Goal: Task Accomplishment & Management: Complete application form

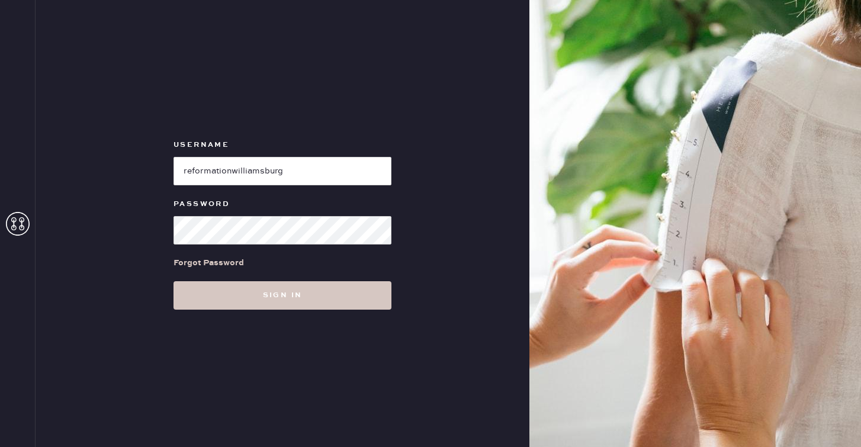
click at [332, 299] on button "Sign in" at bounding box center [283, 295] width 218 height 28
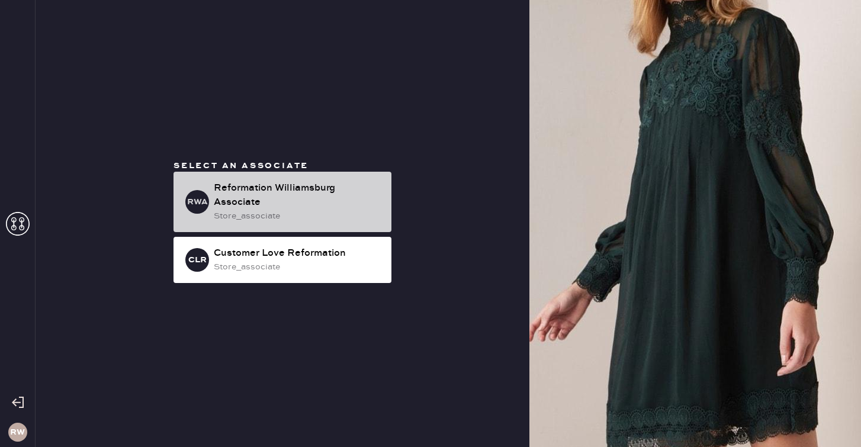
click at [313, 223] on div "RWA Reformation [GEOGRAPHIC_DATA] Associate store_associate" at bounding box center [283, 202] width 218 height 60
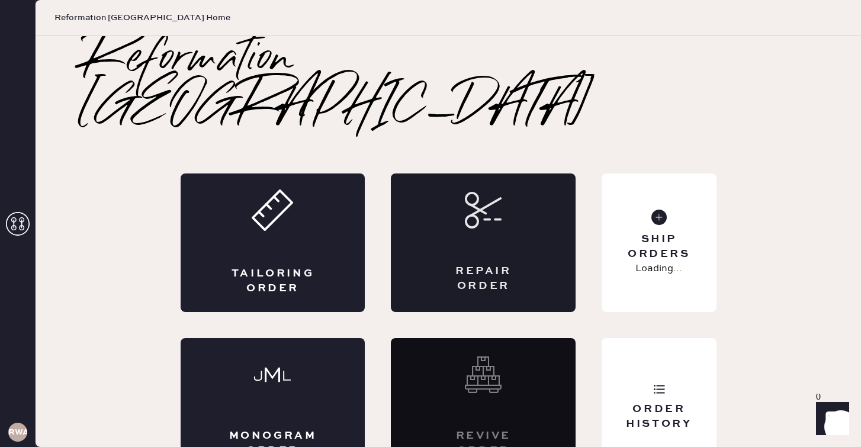
click at [457, 197] on div "Repair Order" at bounding box center [483, 243] width 185 height 139
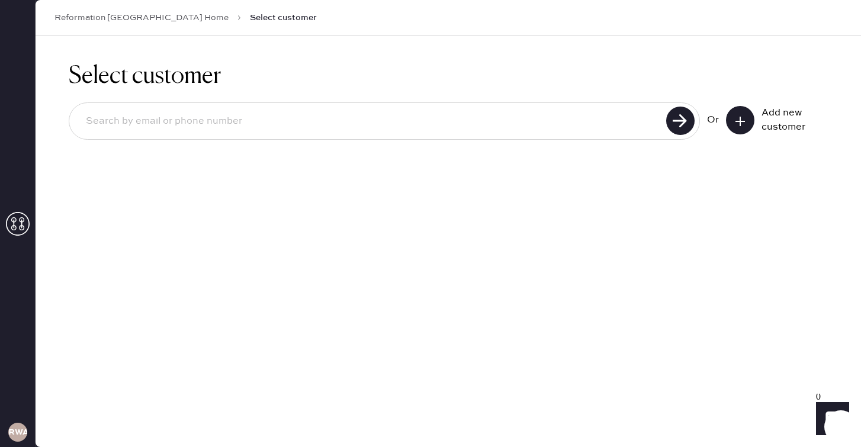
click at [745, 123] on icon at bounding box center [740, 121] width 12 height 12
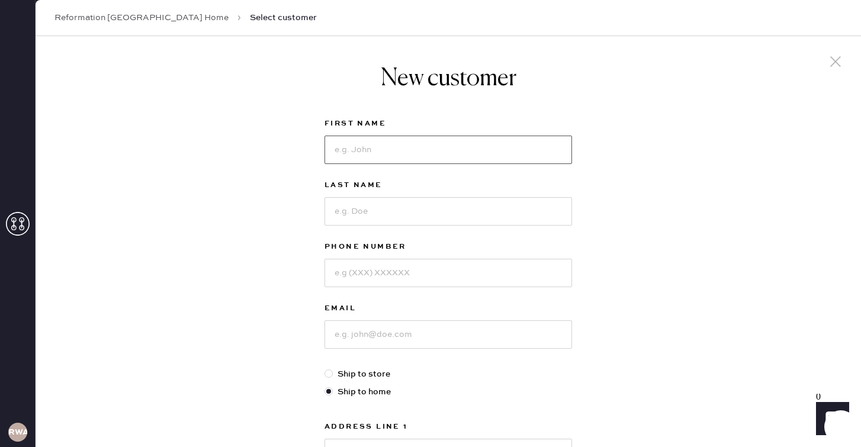
click at [406, 143] on input at bounding box center [449, 150] width 248 height 28
click at [264, 183] on div "New customer First Name Last Name Phone Number Email Ship to store Ship to home…" at bounding box center [449, 403] width 826 height 734
click at [351, 144] on input at bounding box center [449, 150] width 248 height 28
type input "Joy"
type input "[PERSON_NAME]"
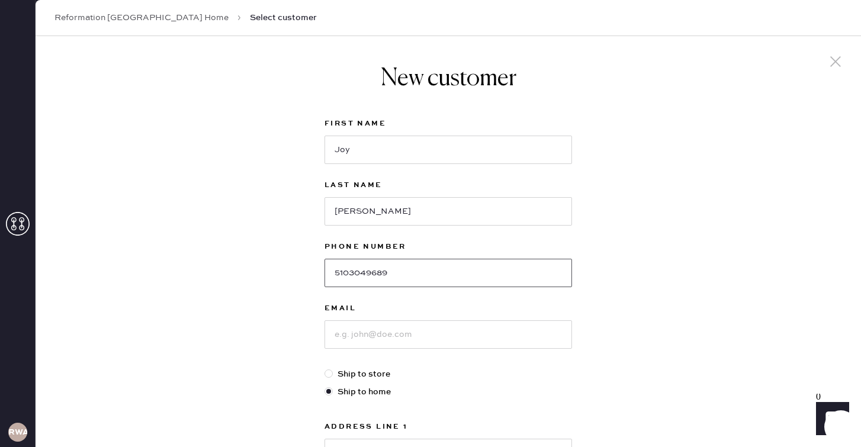
type input "5103049689"
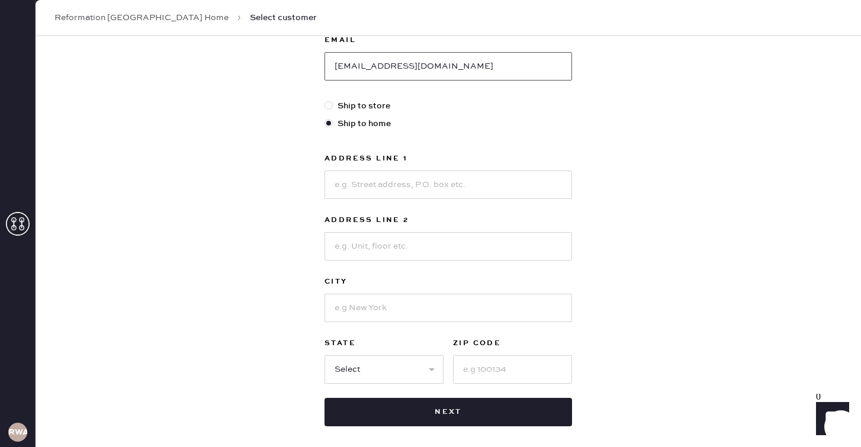
scroll to position [272, 0]
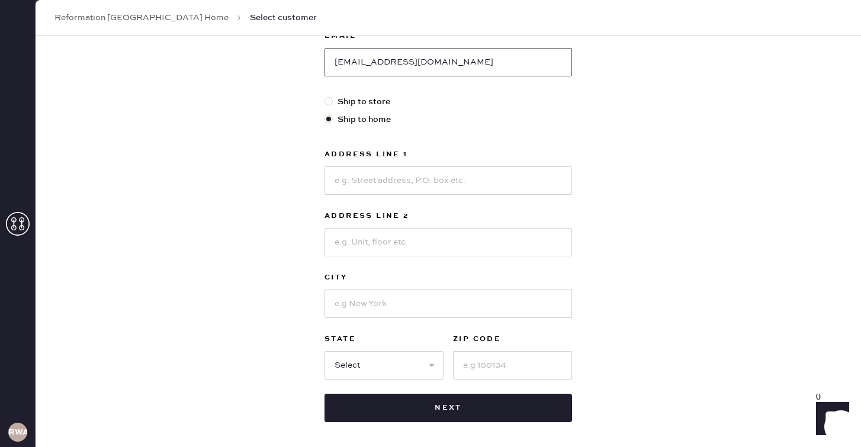
type input "[EMAIL_ADDRESS][DOMAIN_NAME]"
click at [412, 178] on input at bounding box center [449, 180] width 248 height 28
type input "[STREET_ADDRESS]"
click at [423, 239] on input at bounding box center [449, 242] width 248 height 28
type input "p"
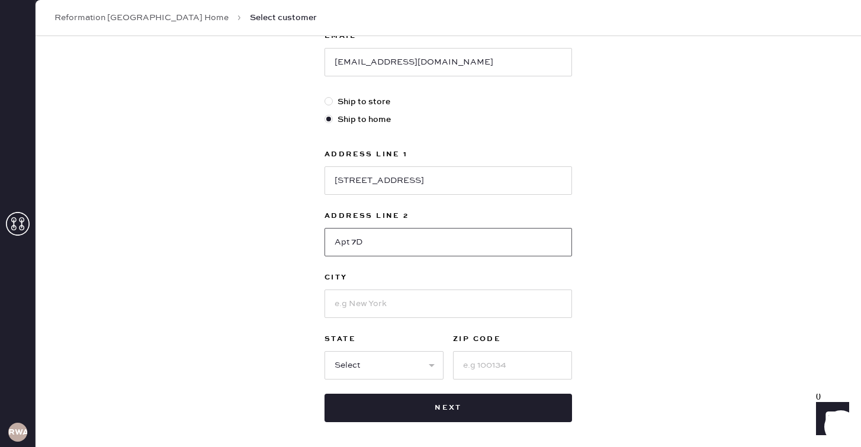
type input "Apt 7D"
click at [431, 299] on input at bounding box center [449, 304] width 248 height 28
type input "[GEOGRAPHIC_DATA]"
click at [418, 364] on select "Select AK AL AR AZ CA CO CT [GEOGRAPHIC_DATA] DE FL [GEOGRAPHIC_DATA] HI [GEOGR…" at bounding box center [384, 365] width 119 height 28
select select "NY"
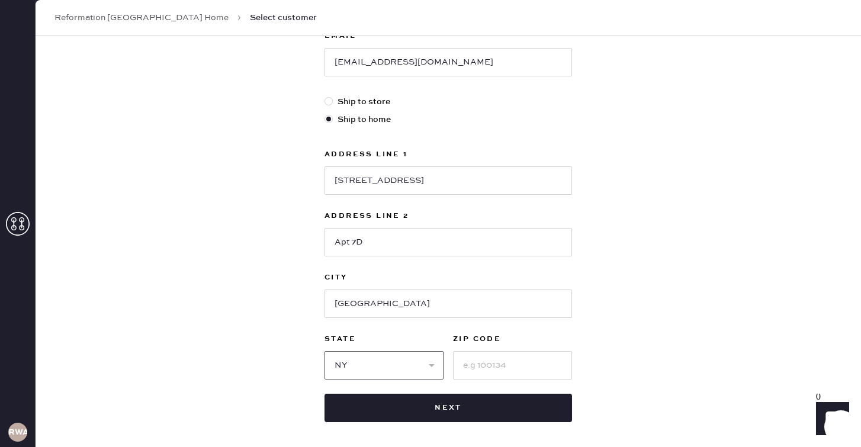
click at [325, 351] on select "Select AK AL AR AZ CA CO CT [GEOGRAPHIC_DATA] DE FL [GEOGRAPHIC_DATA] HI [GEOGR…" at bounding box center [384, 365] width 119 height 28
click at [499, 358] on input at bounding box center [512, 365] width 119 height 28
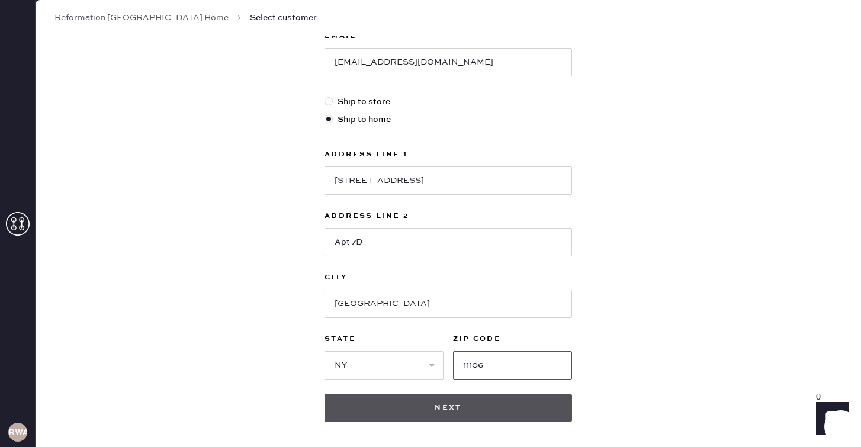
type input "11106"
click at [479, 405] on button "Next" at bounding box center [449, 408] width 248 height 28
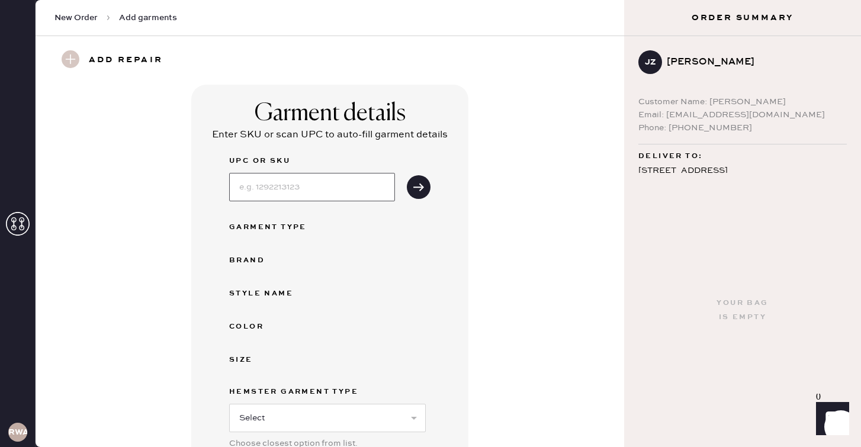
click at [332, 187] on input at bounding box center [312, 187] width 166 height 28
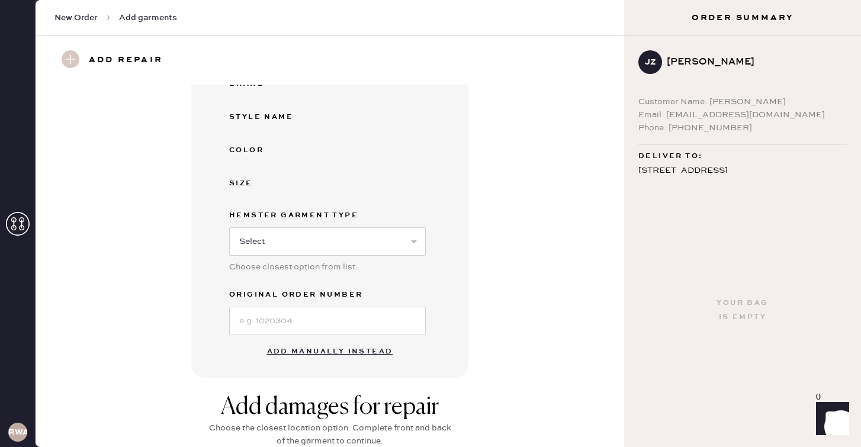
scroll to position [341, 0]
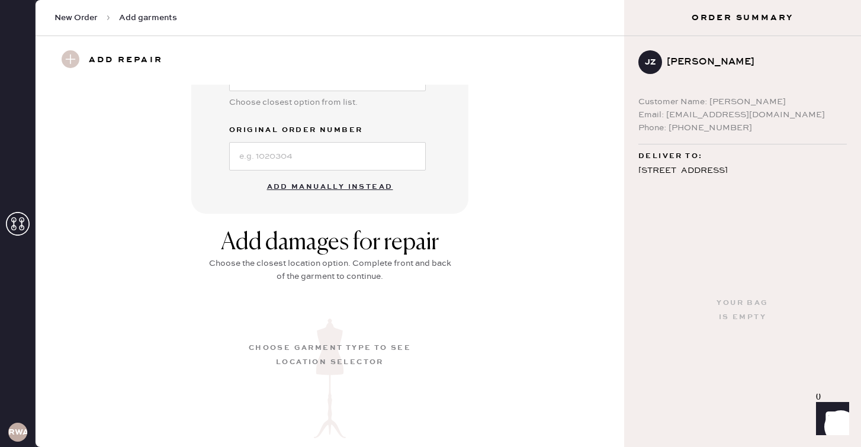
click at [352, 194] on button "Add manually instead" at bounding box center [330, 187] width 140 height 24
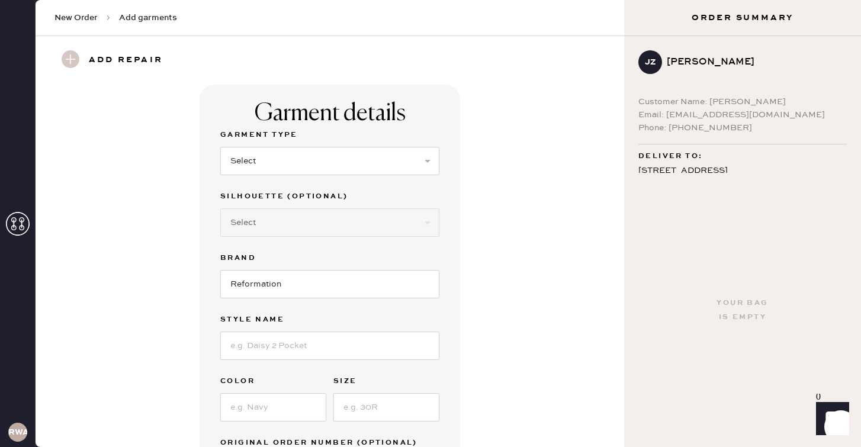
scroll to position [183, 0]
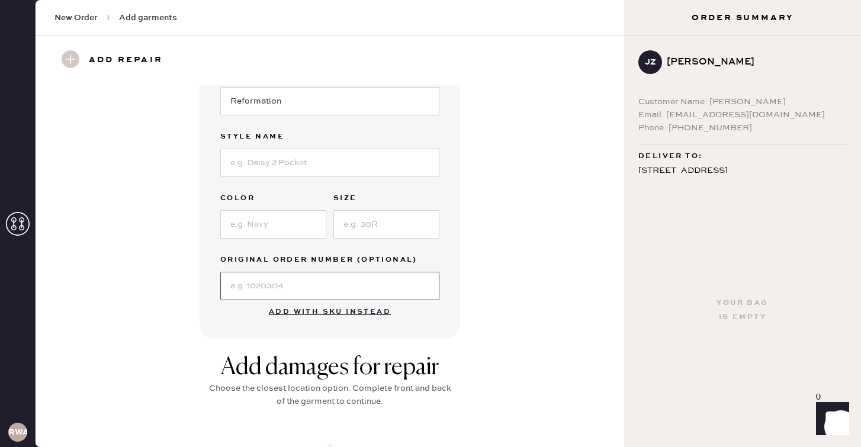
click at [272, 290] on input at bounding box center [329, 286] width 219 height 28
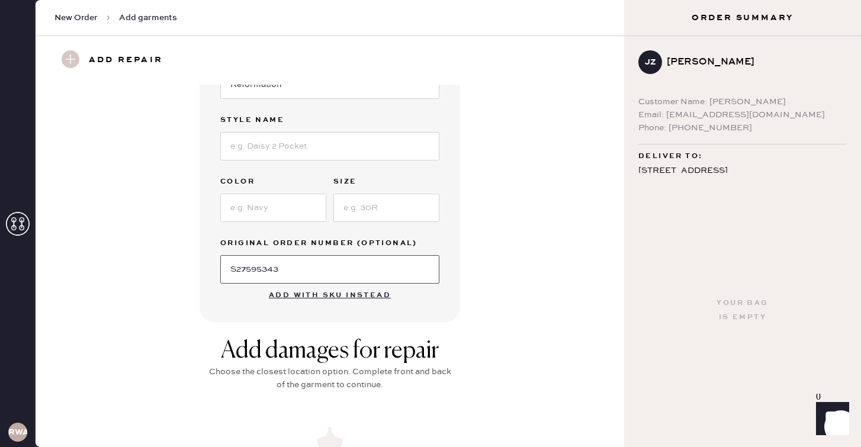
scroll to position [230, 0]
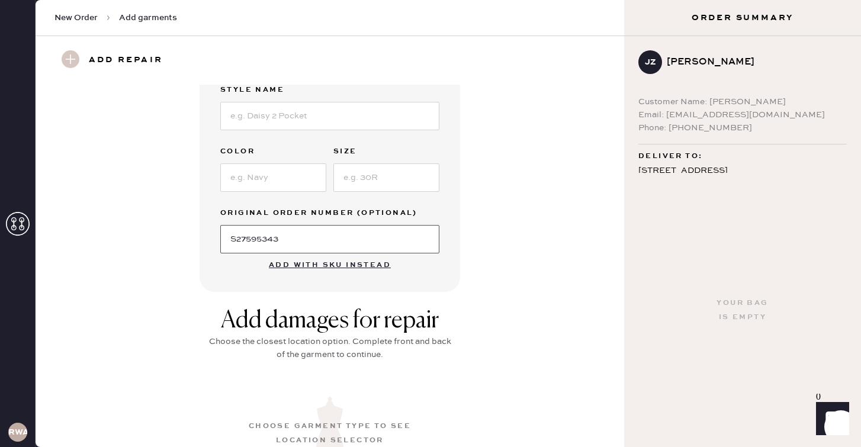
drag, startPoint x: 233, startPoint y: 242, endPoint x: 287, endPoint y: 247, distance: 54.1
click at [287, 247] on input "S27595343" at bounding box center [329, 239] width 219 height 28
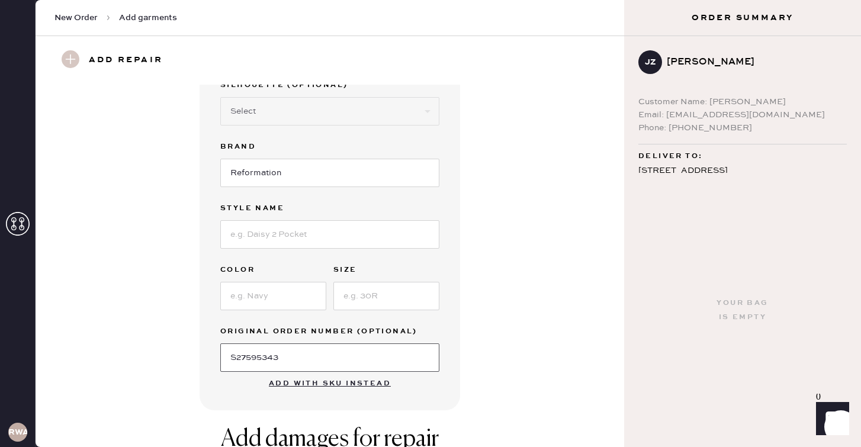
scroll to position [0, 0]
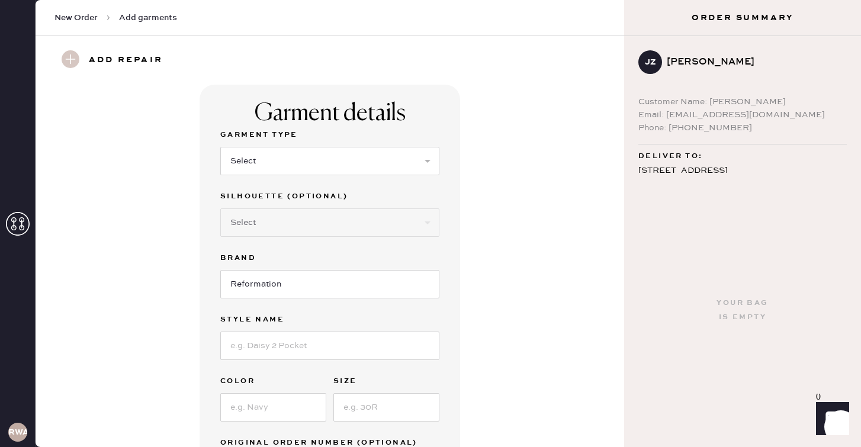
type input "S27595343"
click at [272, 155] on select "Select Basic Skirt Jeans Leggings Pants Shorts Basic Sleeved Dress Basic Sleeve…" at bounding box center [329, 161] width 219 height 28
select select "14"
click at [220, 147] on select "Select Basic Skirt Jeans Leggings Pants Shorts Basic Sleeved Dress Basic Sleeve…" at bounding box center [329, 161] width 219 height 28
click at [256, 224] on select "Select Crop top Full Length Other" at bounding box center [329, 222] width 219 height 28
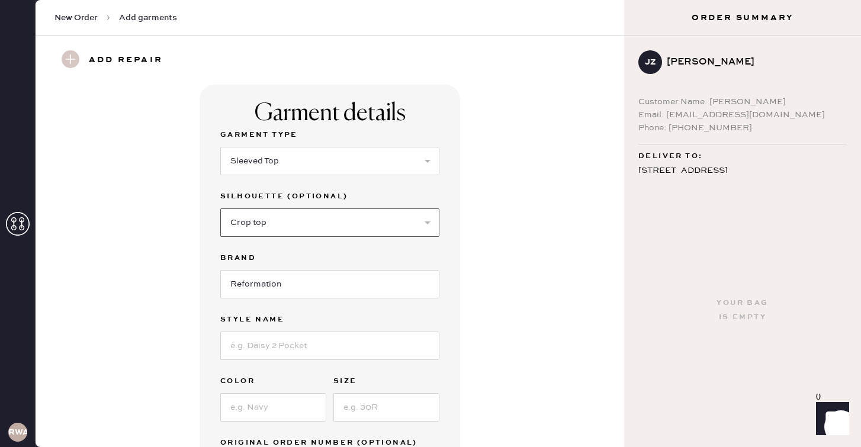
click at [220, 208] on select "Select Crop top Full Length Other" at bounding box center [329, 222] width 219 height 28
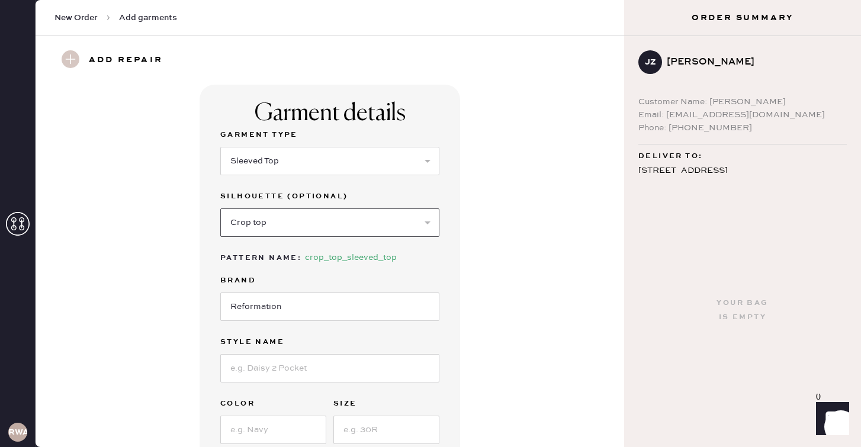
click at [252, 228] on select "Select Crop top Full Length Other" at bounding box center [329, 222] width 219 height 28
select select "other"
click at [220, 208] on select "Select Crop top Full Length Other" at bounding box center [329, 222] width 219 height 28
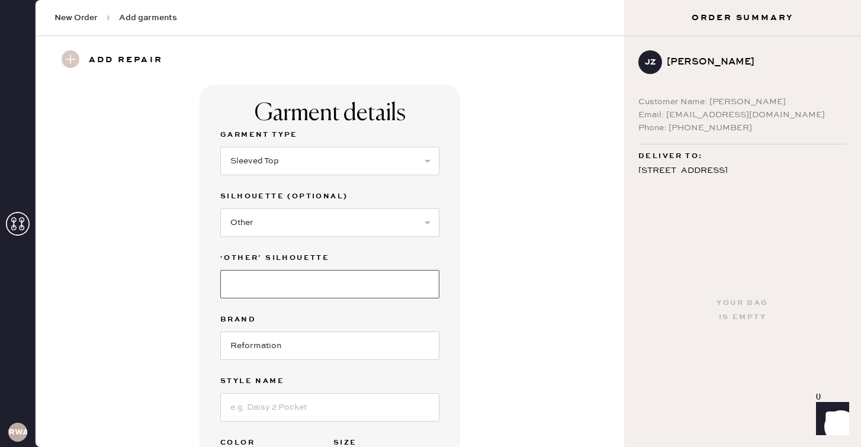
click at [245, 293] on input at bounding box center [329, 284] width 219 height 28
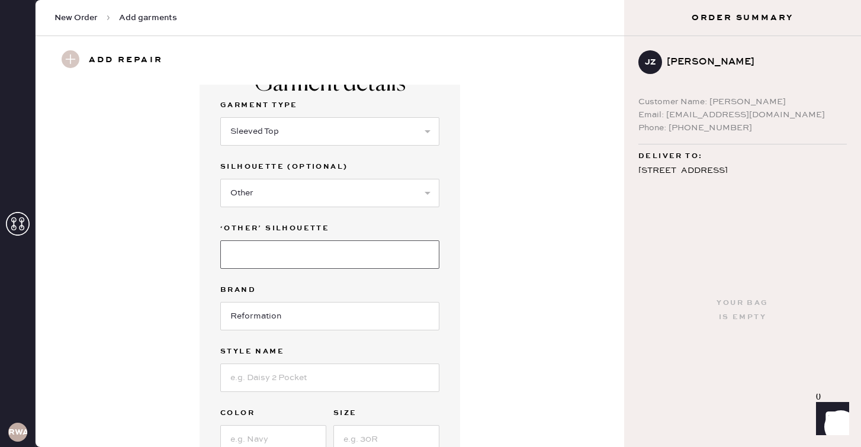
scroll to position [30, 0]
click at [239, 306] on input "Reformation" at bounding box center [329, 315] width 219 height 28
click at [255, 386] on input at bounding box center [329, 377] width 219 height 28
type input "[PERSON_NAME] Top"
click at [240, 441] on input at bounding box center [273, 439] width 106 height 28
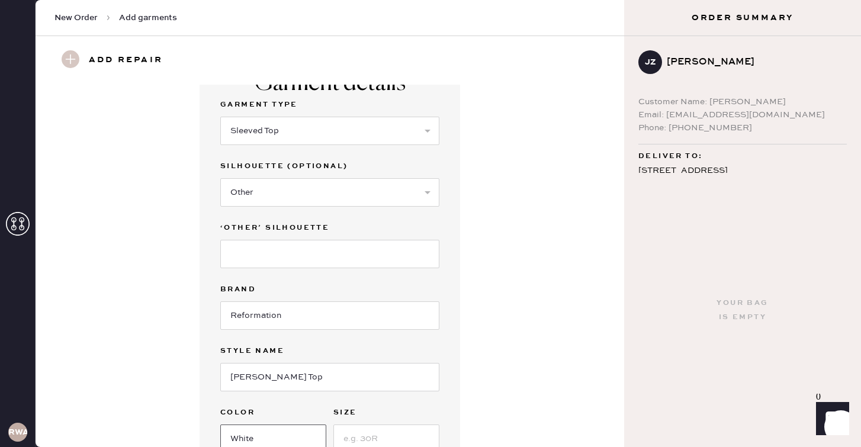
type input "White"
click at [357, 441] on input at bounding box center [386, 439] width 106 height 28
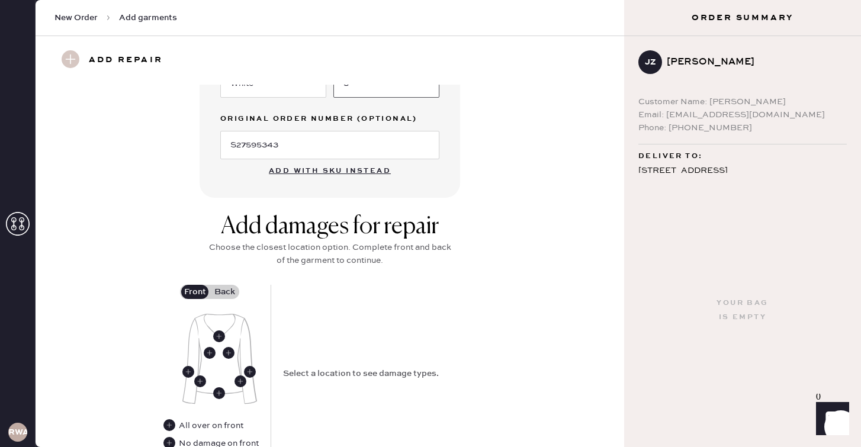
scroll to position [390, 0]
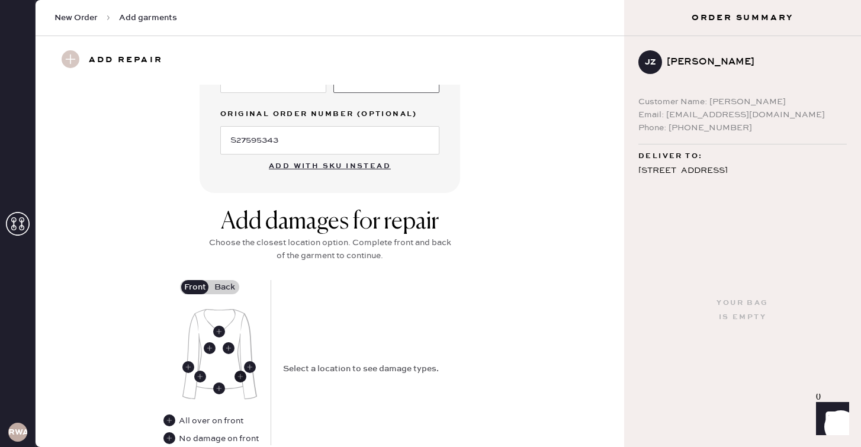
type input "8"
click at [243, 377] on use at bounding box center [241, 377] width 12 height 12
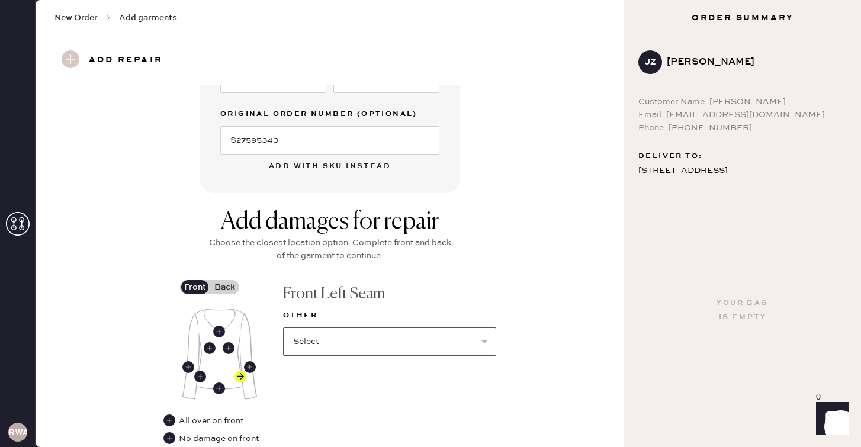
click at [322, 341] on select "Select Broken / Ripped Hem Broken Beads Broken Belt Loop Broken Button Broken C…" at bounding box center [389, 342] width 213 height 28
select select "1521"
click at [283, 328] on select "Select Broken / Ripped Hem Broken Beads Broken Belt Loop Broken Button Broken C…" at bounding box center [389, 342] width 213 height 28
select select
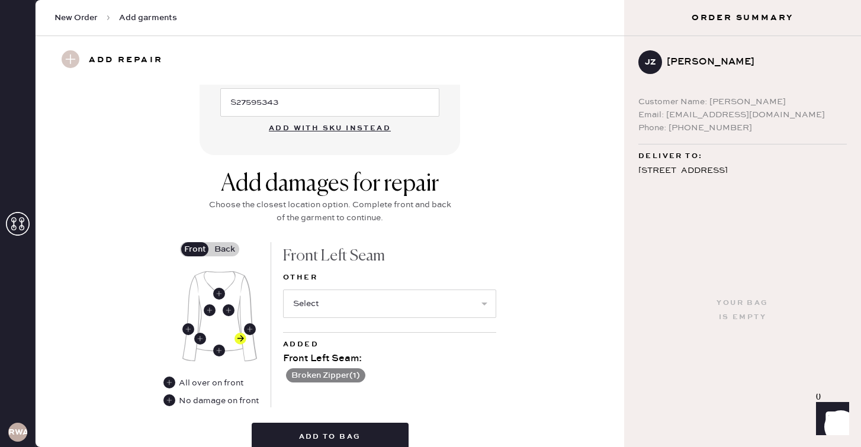
click at [226, 252] on label "Back" at bounding box center [225, 249] width 30 height 14
click at [224, 249] on input "Back" at bounding box center [224, 249] width 0 height 0
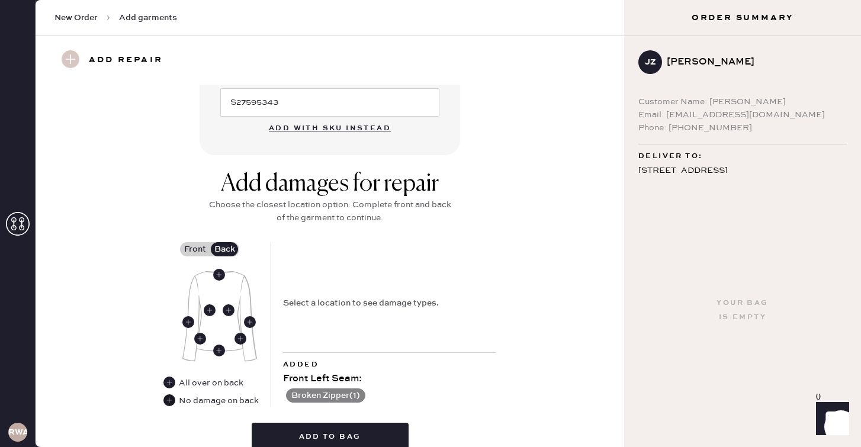
click at [164, 406] on div "No damage on back" at bounding box center [210, 400] width 95 height 13
click at [165, 405] on icon at bounding box center [169, 400] width 12 height 12
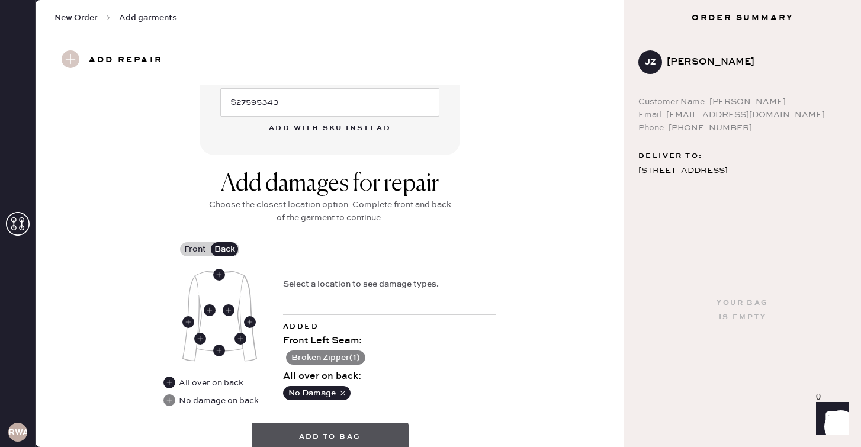
click at [273, 429] on button "Add to bag" at bounding box center [330, 437] width 157 height 28
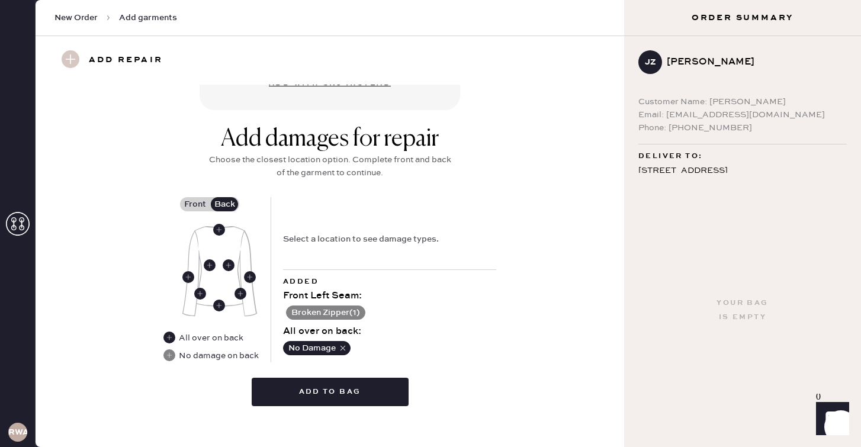
scroll to position [499, 0]
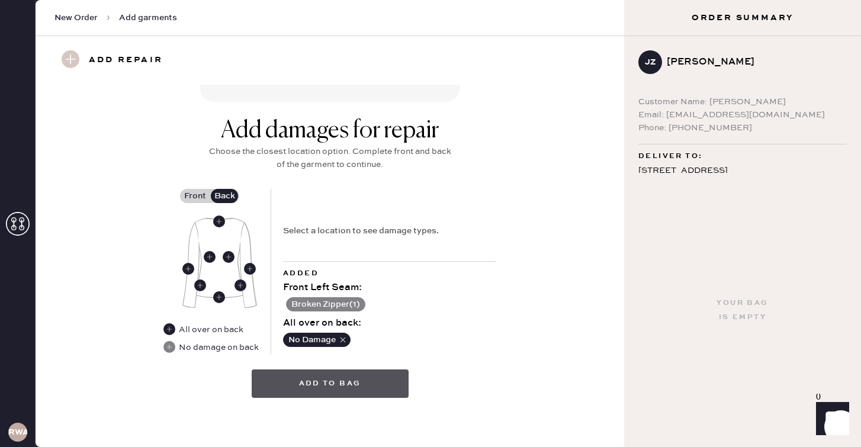
click at [323, 391] on button "Add to bag" at bounding box center [330, 384] width 157 height 28
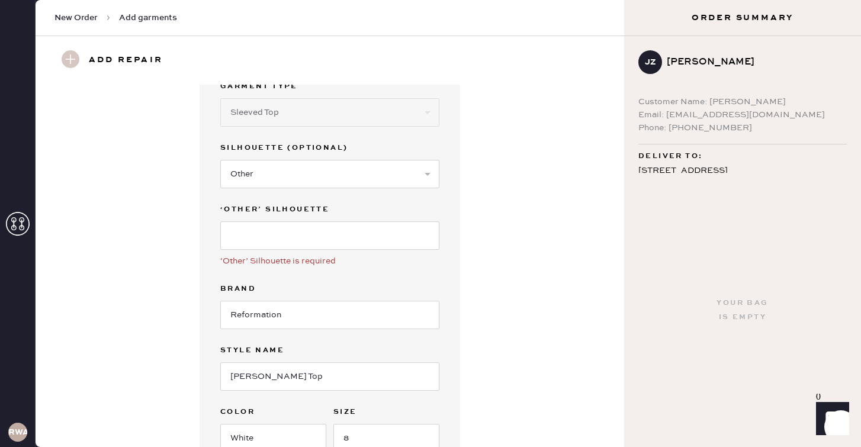
scroll to position [0, 0]
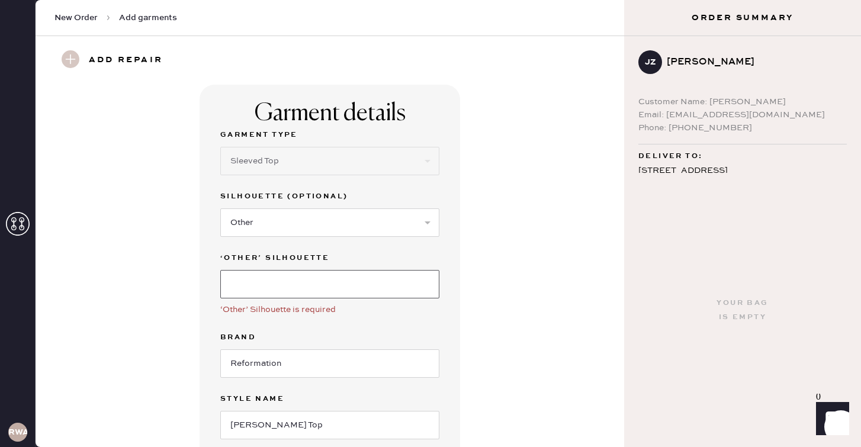
click at [356, 275] on input at bounding box center [329, 284] width 219 height 28
click at [319, 289] on input at bounding box center [329, 284] width 219 height 28
click at [309, 231] on select "Select Crop top Full Length Other" at bounding box center [329, 222] width 219 height 28
select select "72"
click at [220, 208] on select "Select Crop top Full Length Other" at bounding box center [329, 222] width 219 height 28
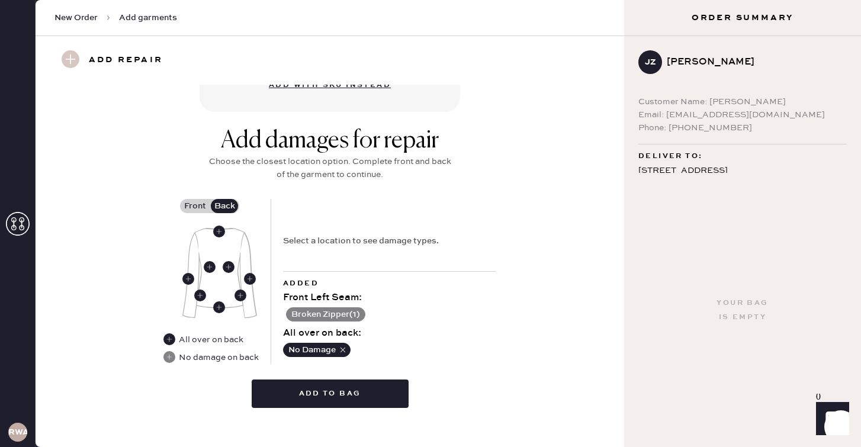
scroll to position [445, 0]
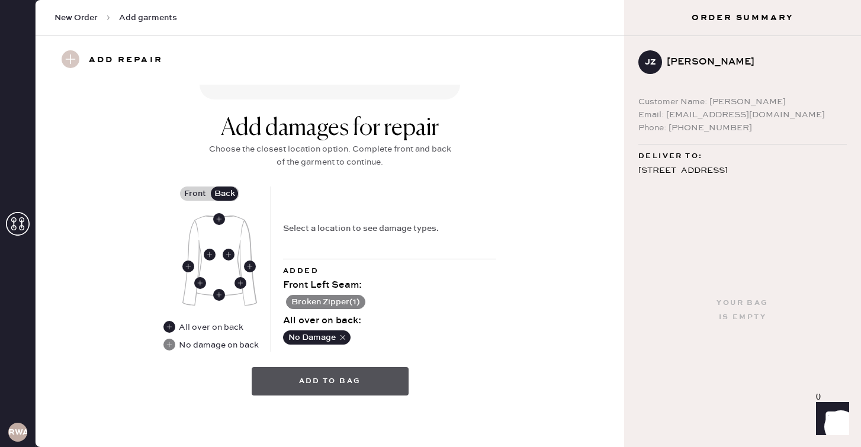
click at [287, 376] on button "Add to bag" at bounding box center [330, 381] width 157 height 28
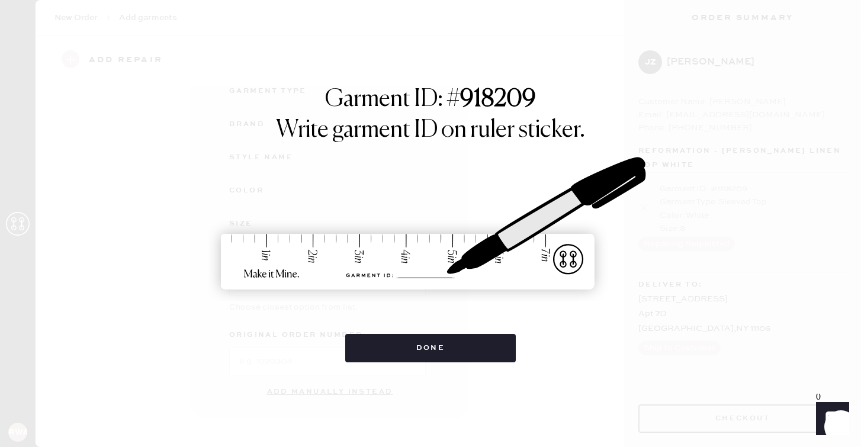
scroll to position [136, 0]
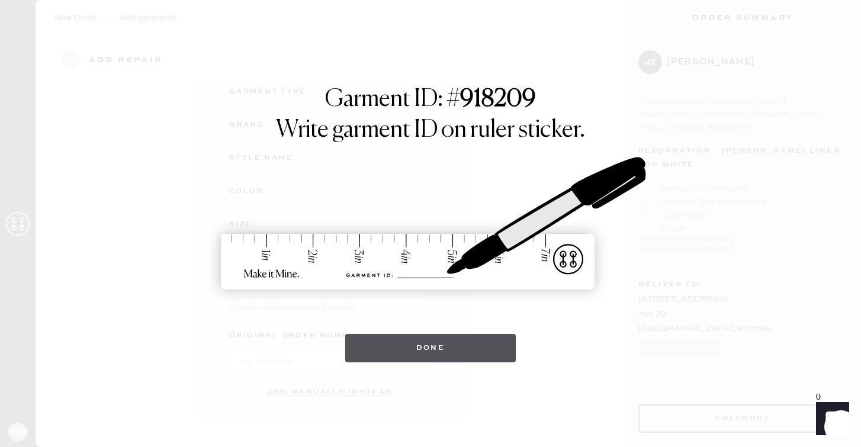
click at [376, 351] on button "Done" at bounding box center [430, 348] width 171 height 28
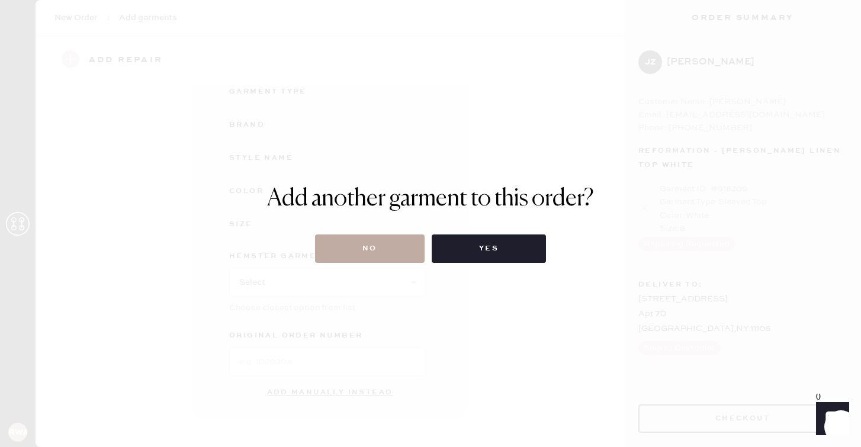
click at [380, 245] on button "No" at bounding box center [370, 249] width 110 height 28
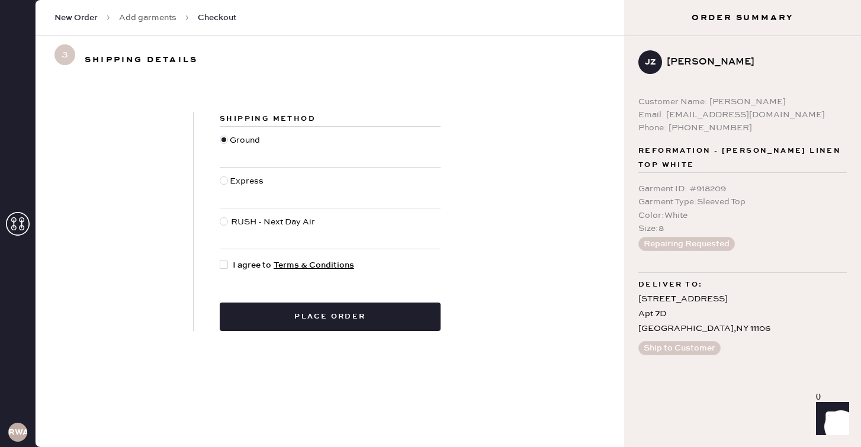
click at [227, 268] on div at bounding box center [224, 265] width 8 height 8
click at [220, 259] on input "I agree to Terms & Conditions" at bounding box center [220, 259] width 1 height 1
checkbox input "true"
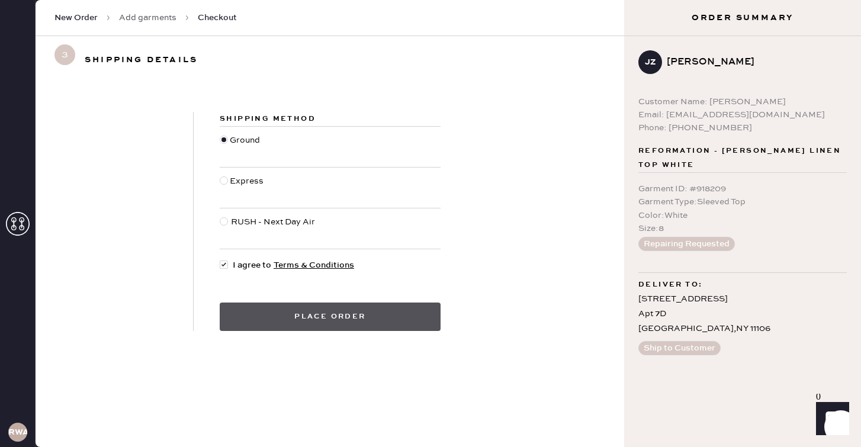
click at [252, 308] on button "Place order" at bounding box center [330, 317] width 221 height 28
